Goal: Find specific page/section: Find specific page/section

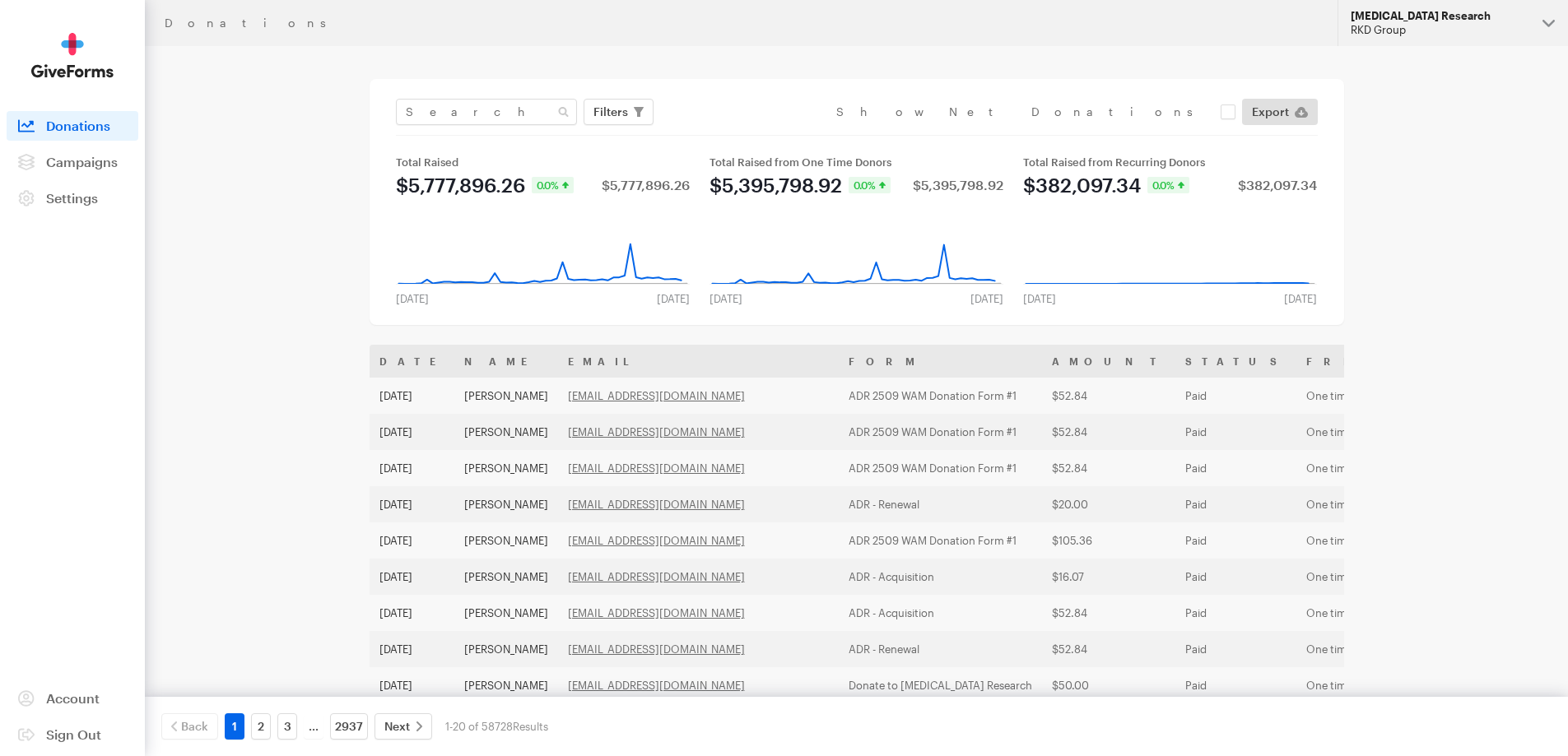
click at [1529, 29] on div "RKD Group" at bounding box center [1440, 30] width 179 height 14
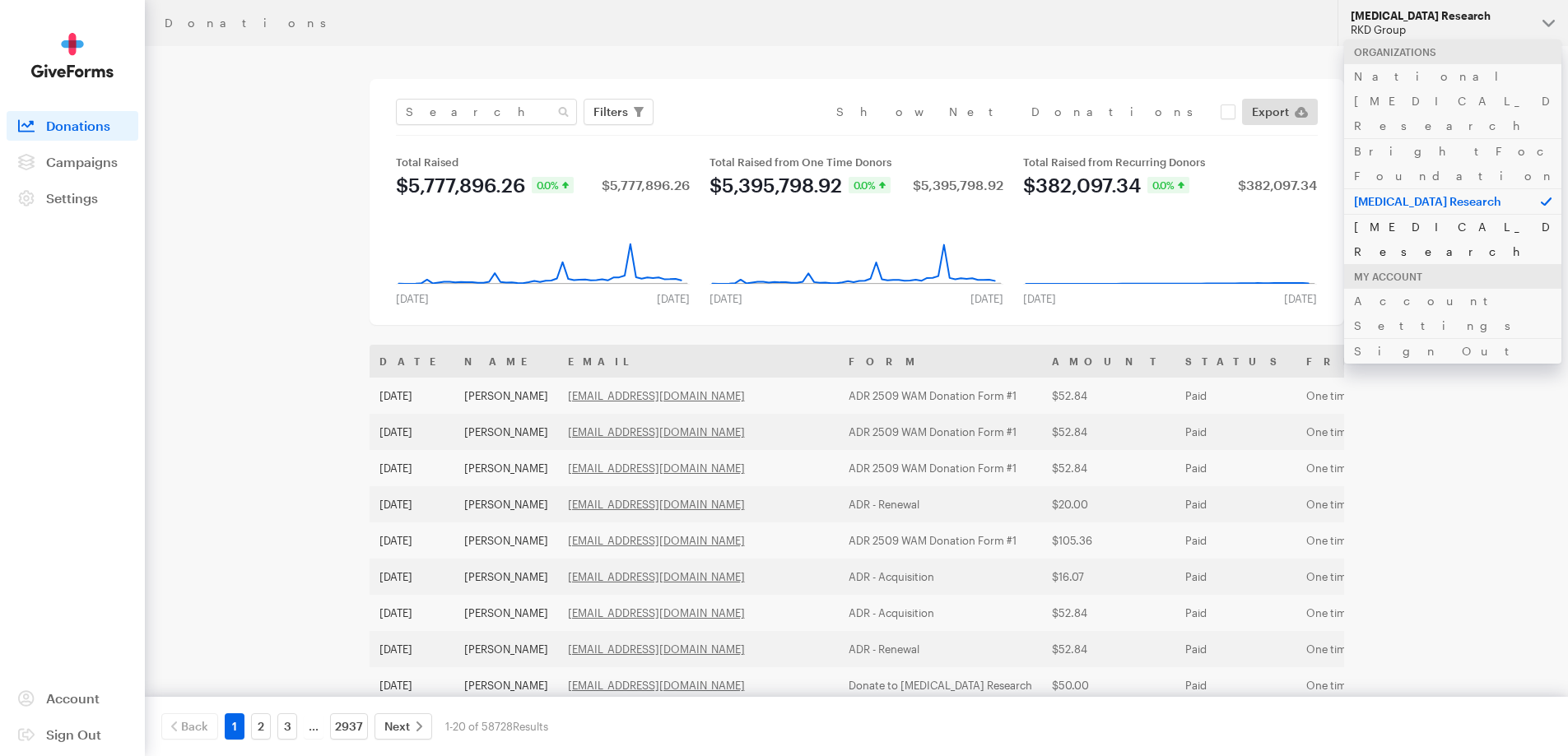
click at [1402, 214] on link "[MEDICAL_DATA] Research" at bounding box center [1452, 238] width 217 height 50
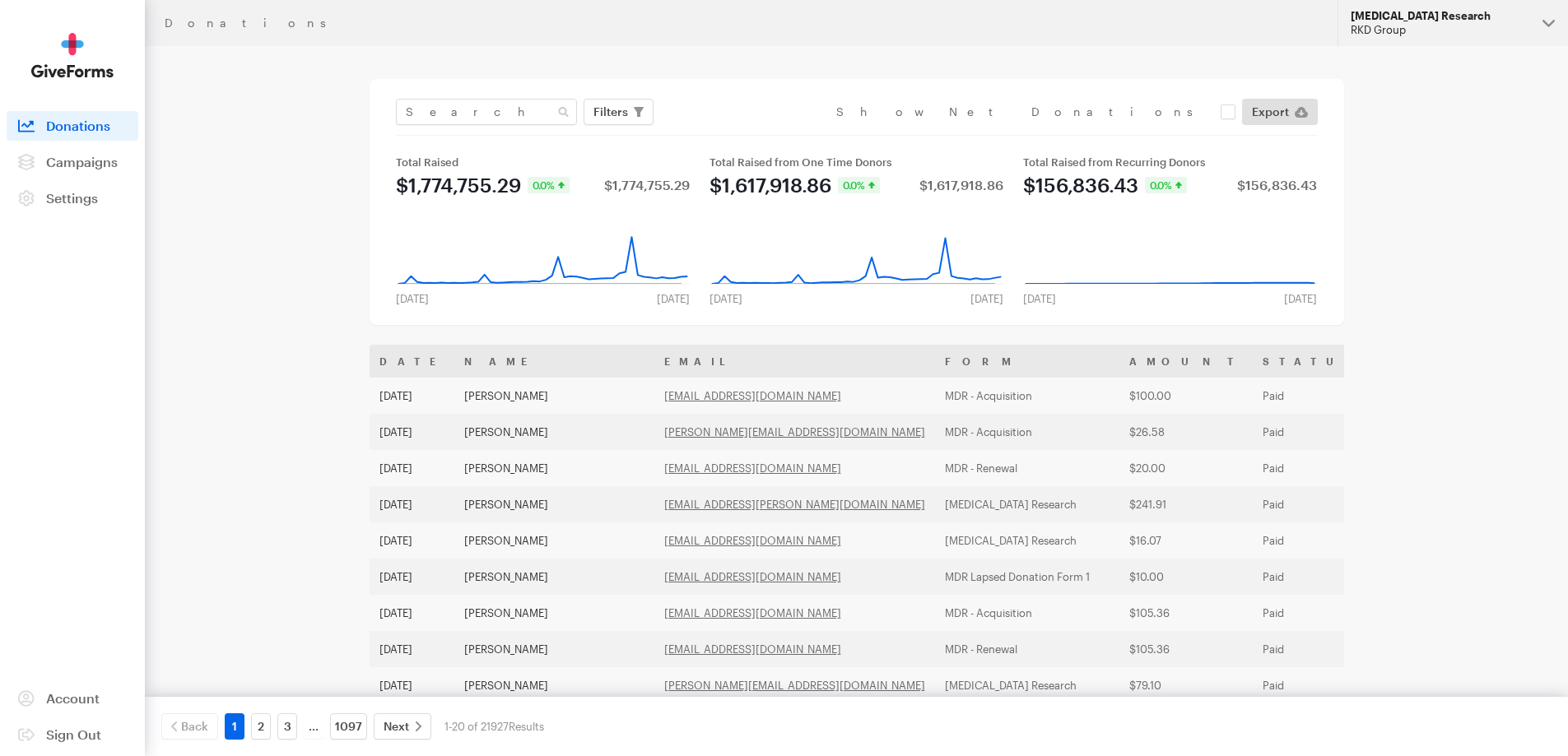
click at [1488, 26] on div "RKD Group" at bounding box center [1440, 30] width 179 height 14
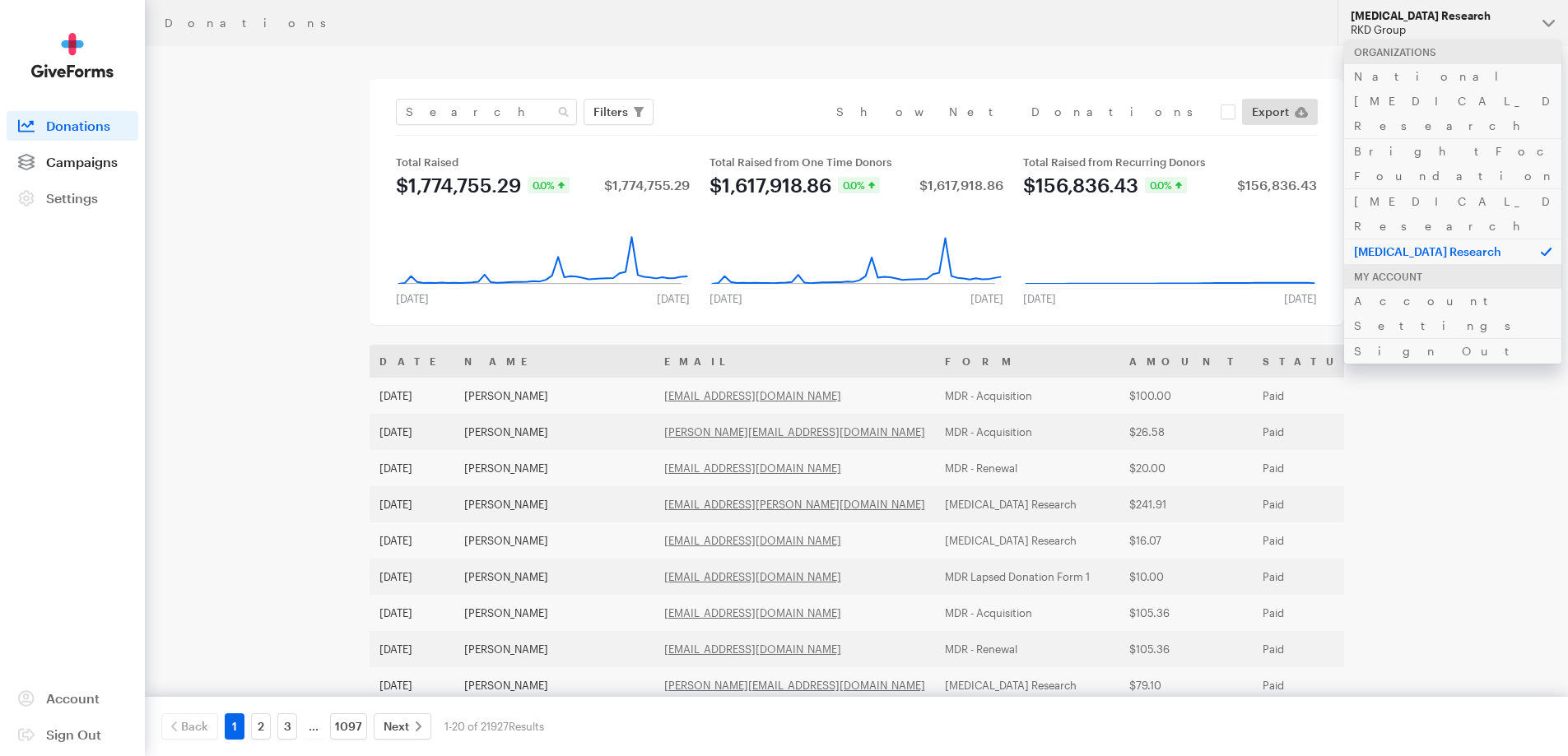
click at [47, 157] on span "Campaigns" at bounding box center [82, 162] width 72 height 16
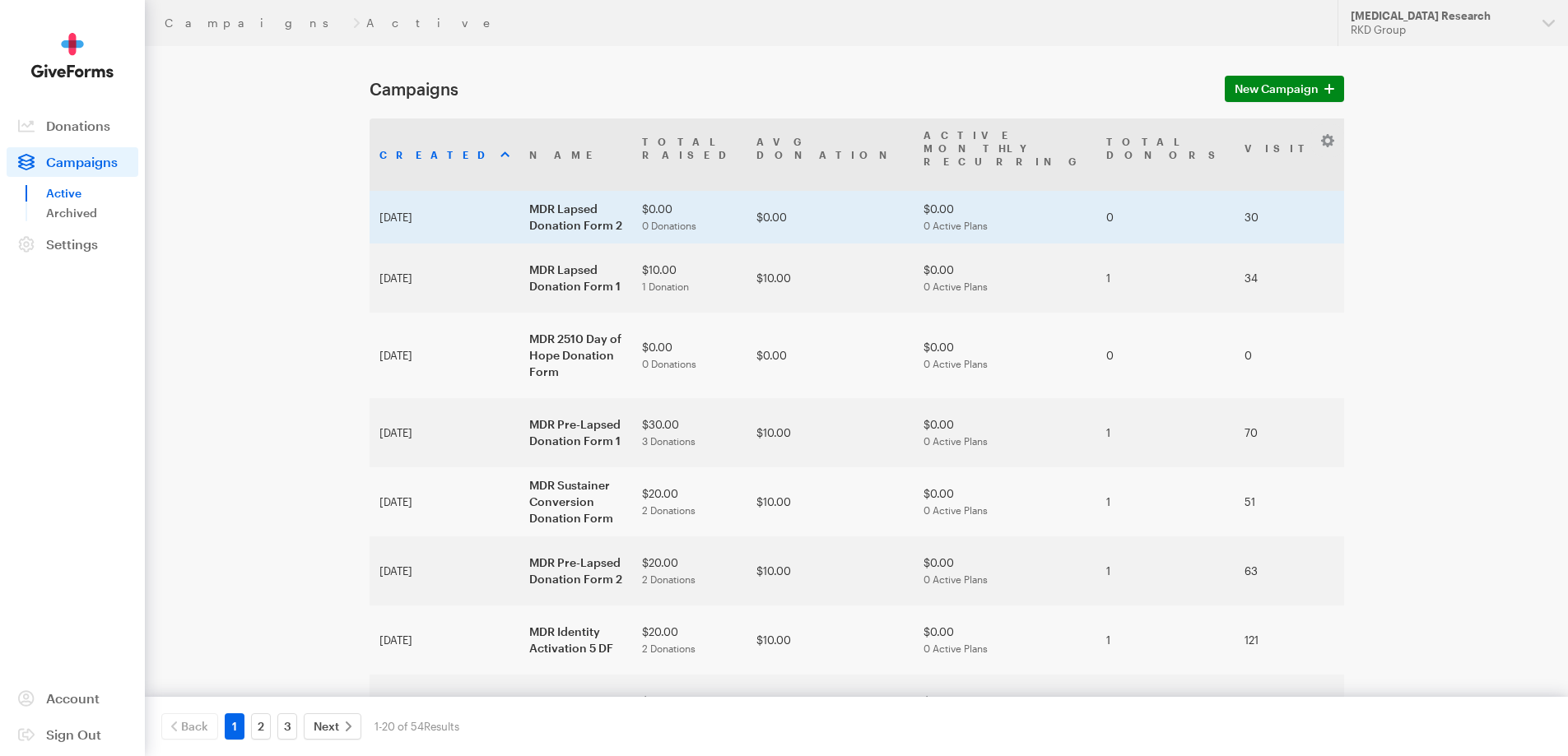
click at [529, 191] on td "MDR Lapsed Donation Form 2" at bounding box center [576, 217] width 113 height 53
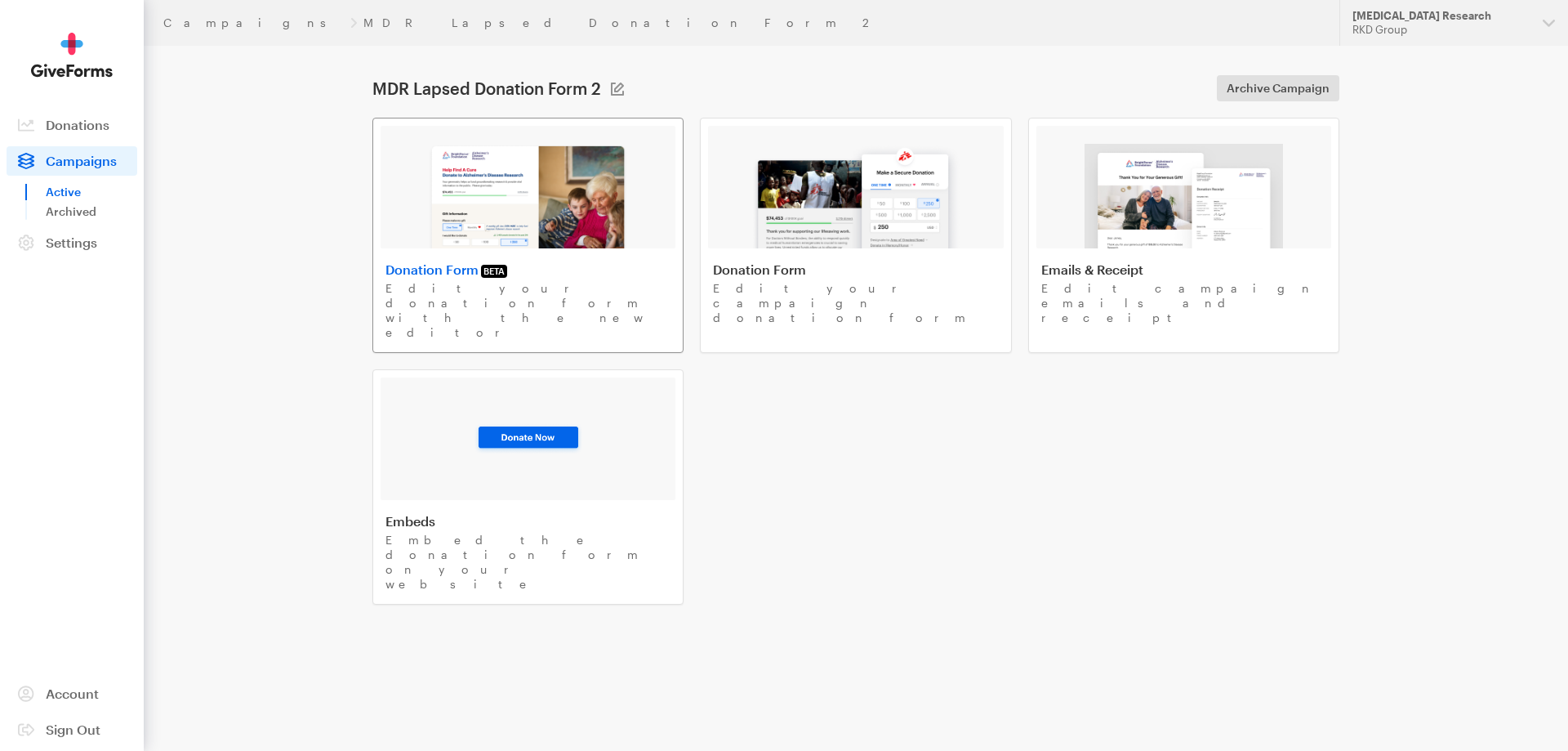
click at [617, 201] on img at bounding box center [528, 196] width 200 height 104
